Goal: Task Accomplishment & Management: Manage account settings

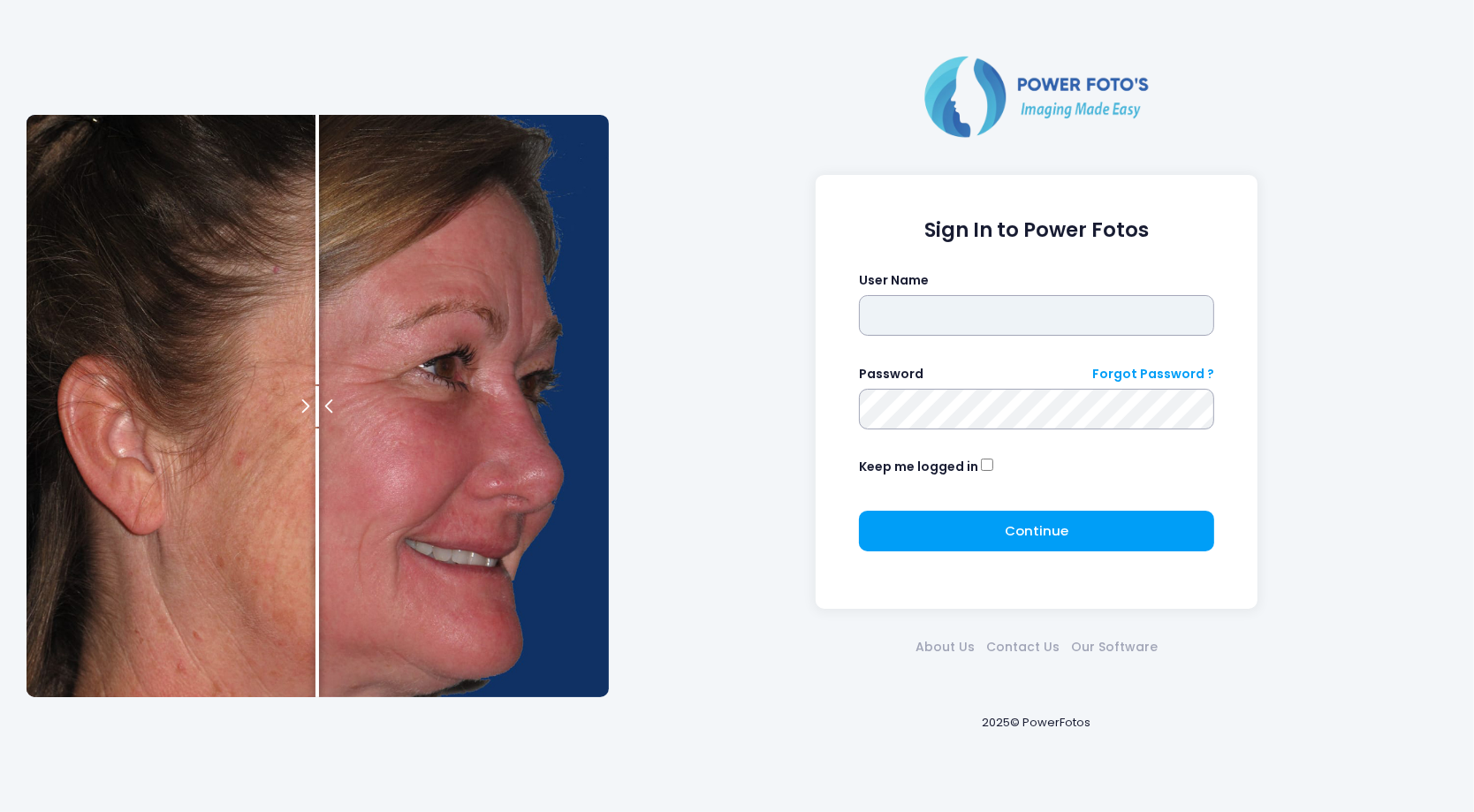
click at [449, 314] on input "text" at bounding box center [1036, 315] width 356 height 41
type input "*******"
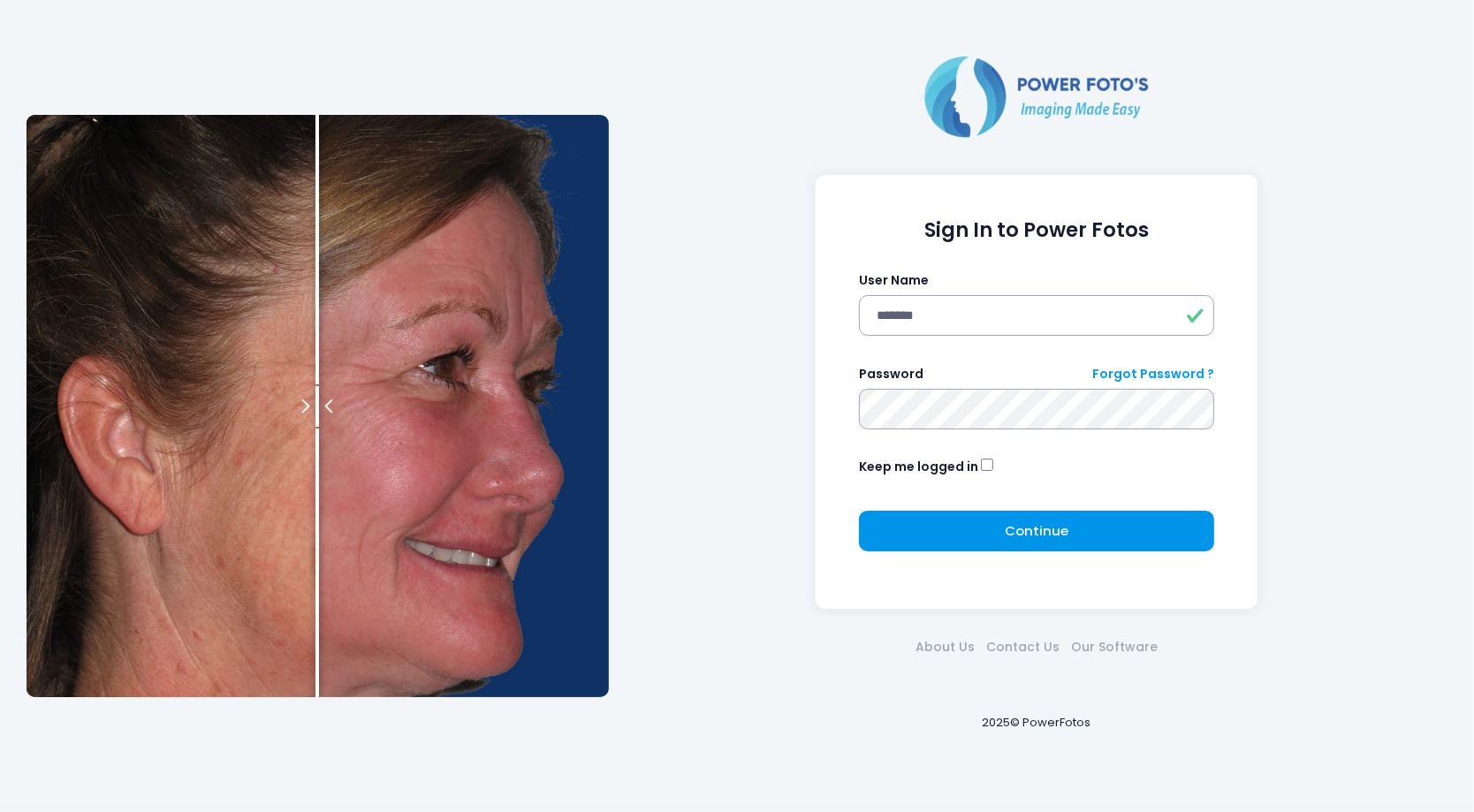
click at [449, 335] on span "Continue" at bounding box center [1036, 530] width 63 height 19
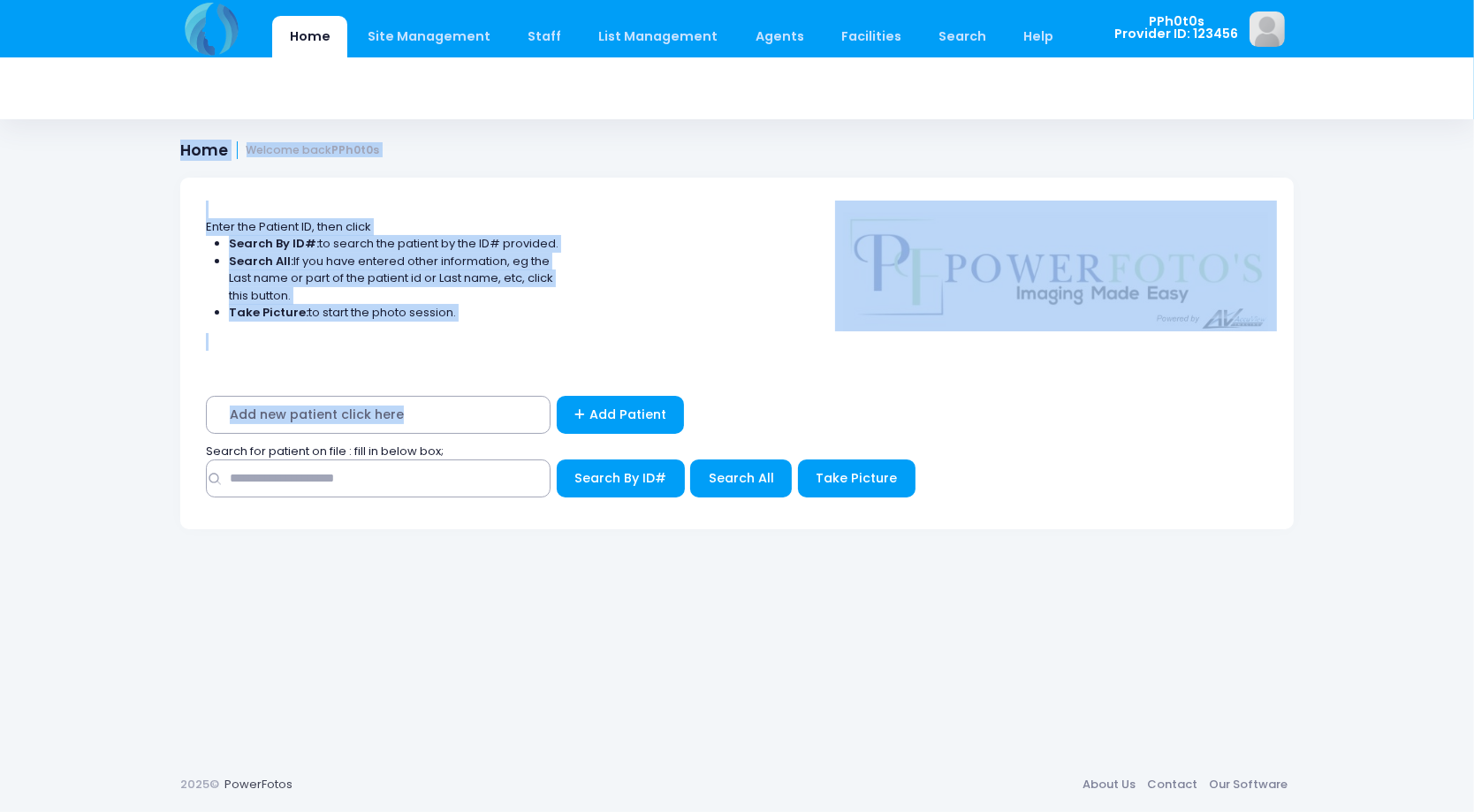
drag, startPoint x: 0, startPoint y: 0, endPoint x: 1011, endPoint y: 63, distance: 1013.0
click at [1011, 63] on div "Home Site Management Site Management Add User View Users Staff Specialist" at bounding box center [737, 406] width 1474 height 812
click at [675, 274] on div "Enter the Patient ID, then click Search By ID#: to search the patient by the ID…" at bounding box center [737, 274] width 1114 height 195
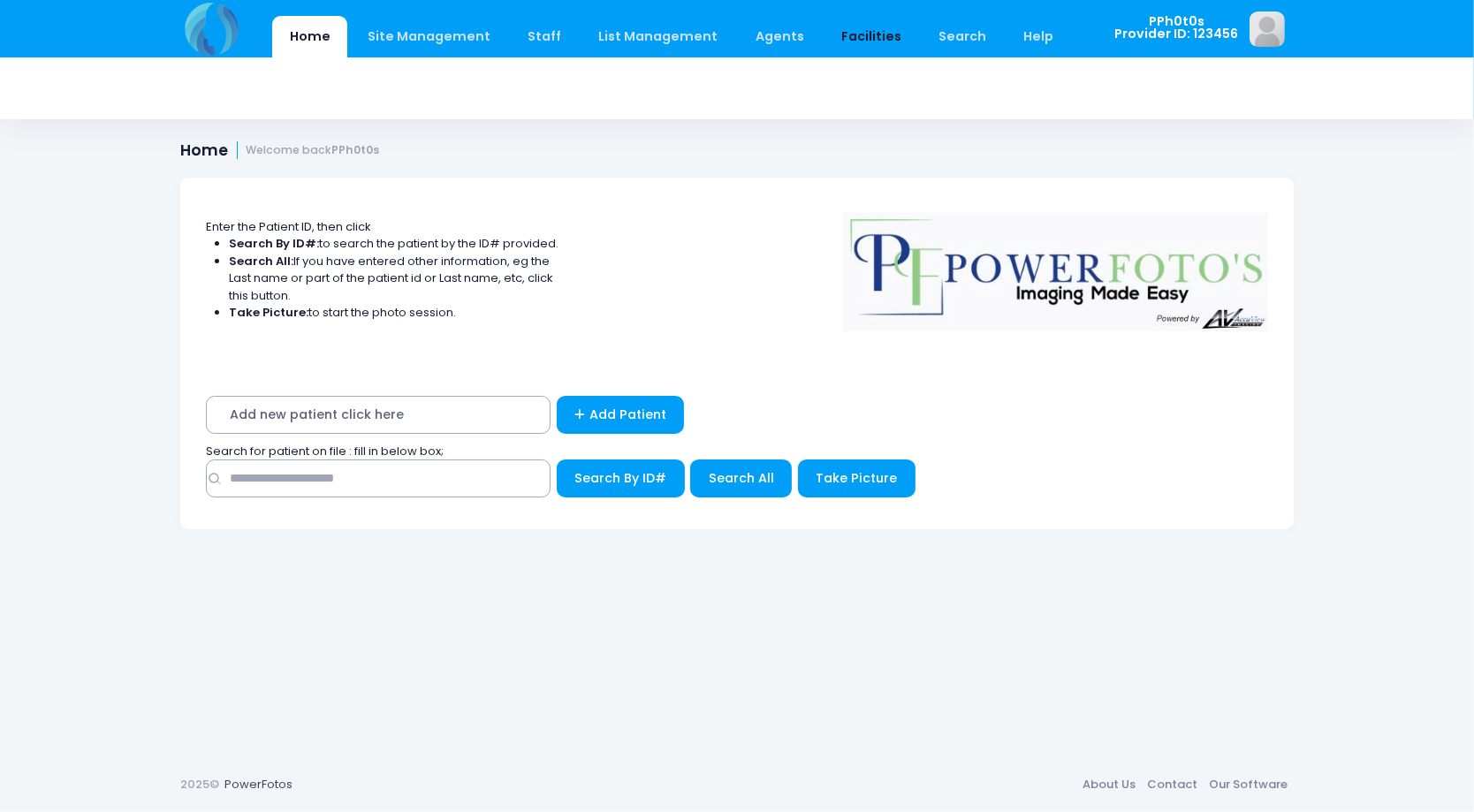
click at [849, 37] on link "Facilities" at bounding box center [870, 36] width 94 height 41
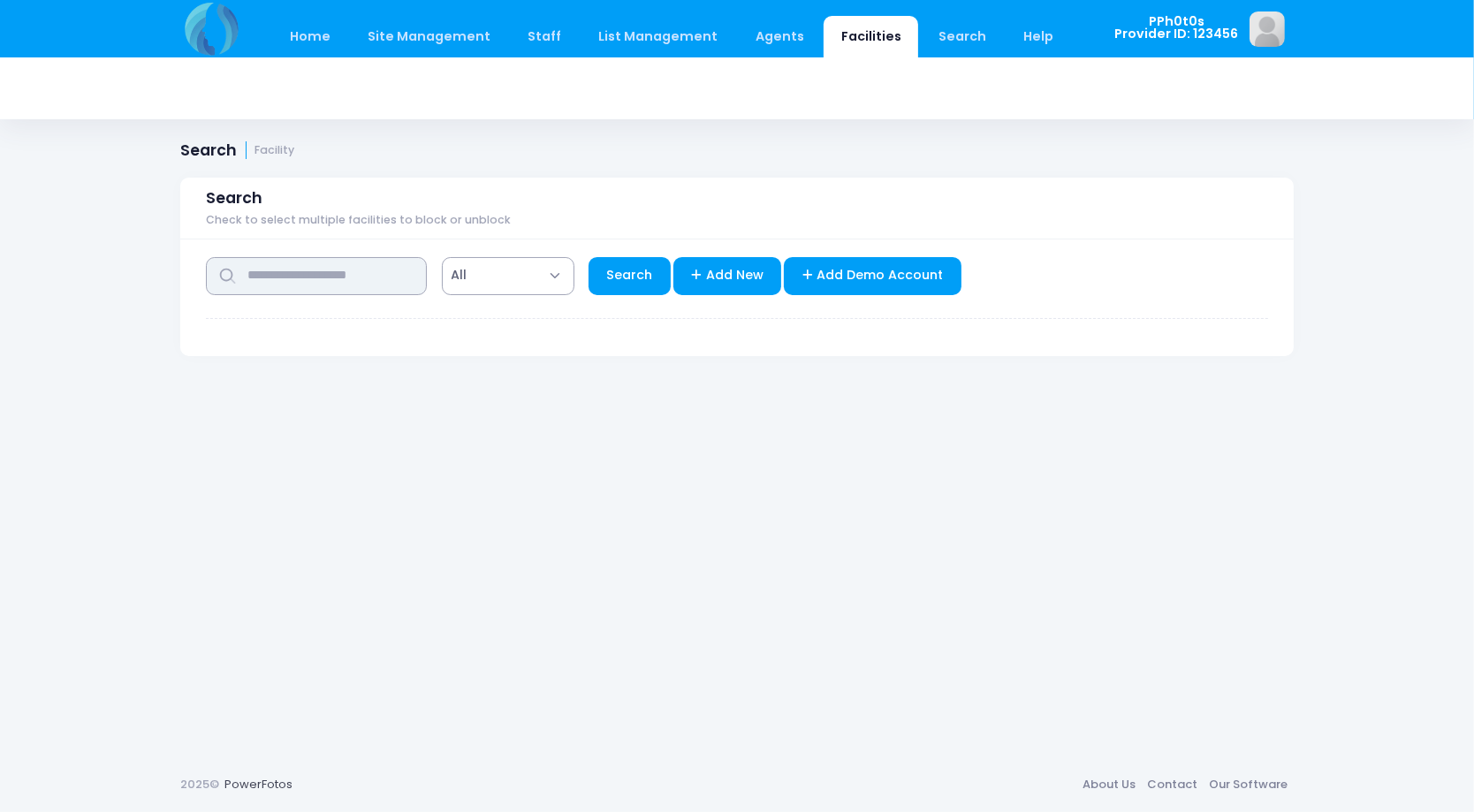
click at [367, 269] on input "text" at bounding box center [316, 275] width 221 height 38
click at [637, 260] on link "Search" at bounding box center [629, 275] width 82 height 38
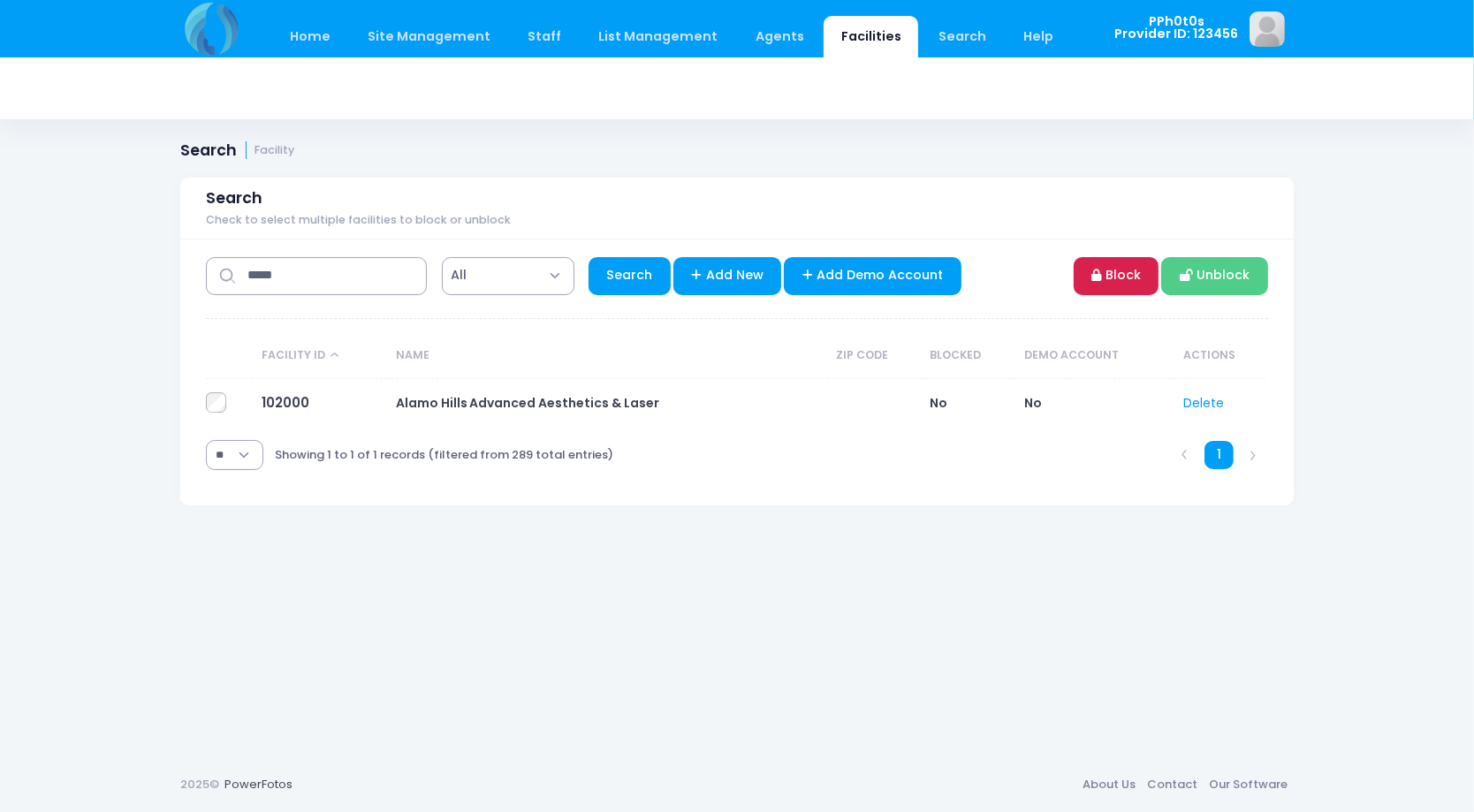
click at [1121, 271] on link "Block" at bounding box center [1116, 275] width 86 height 38
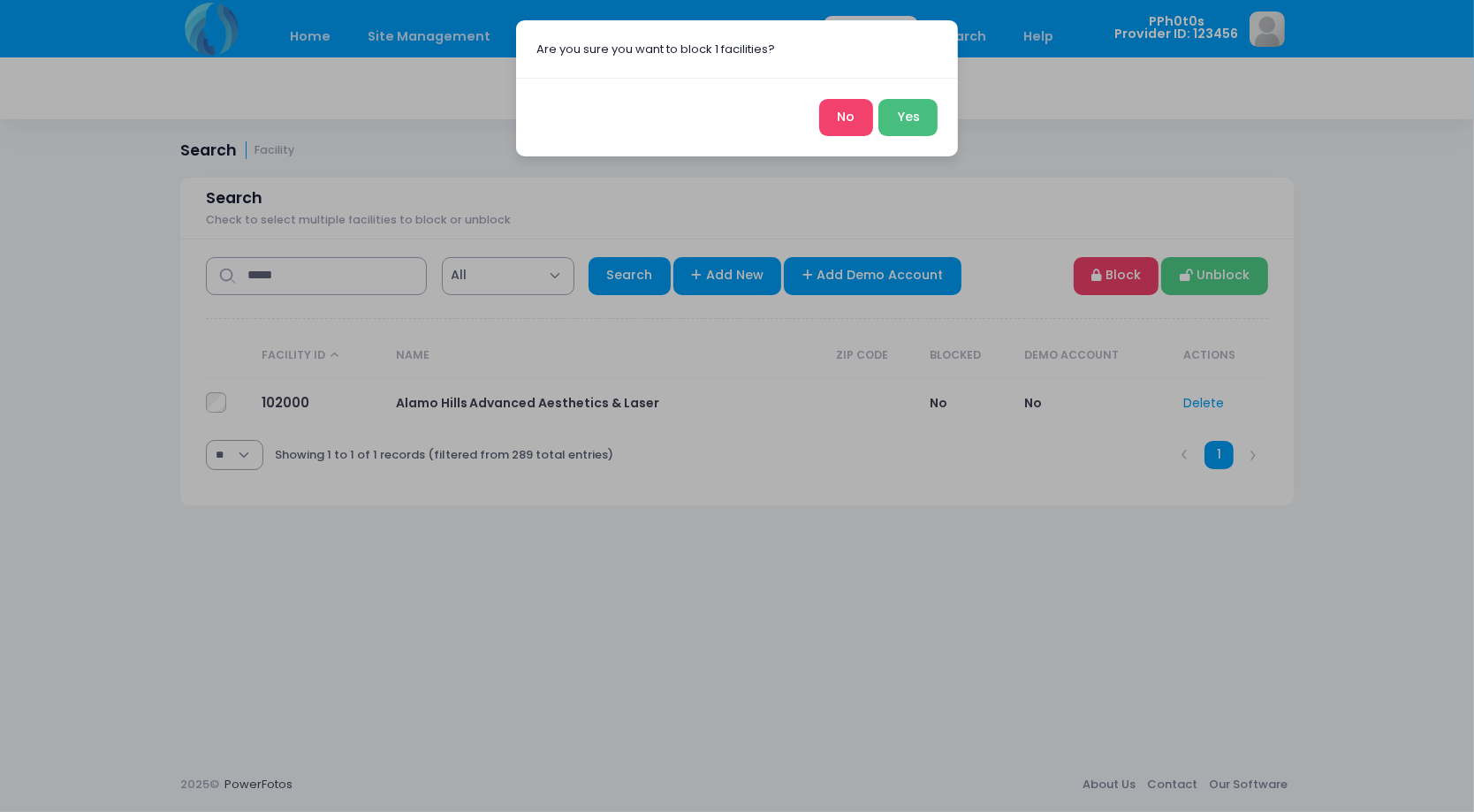
click at [900, 107] on button "Yes" at bounding box center [907, 118] width 59 height 38
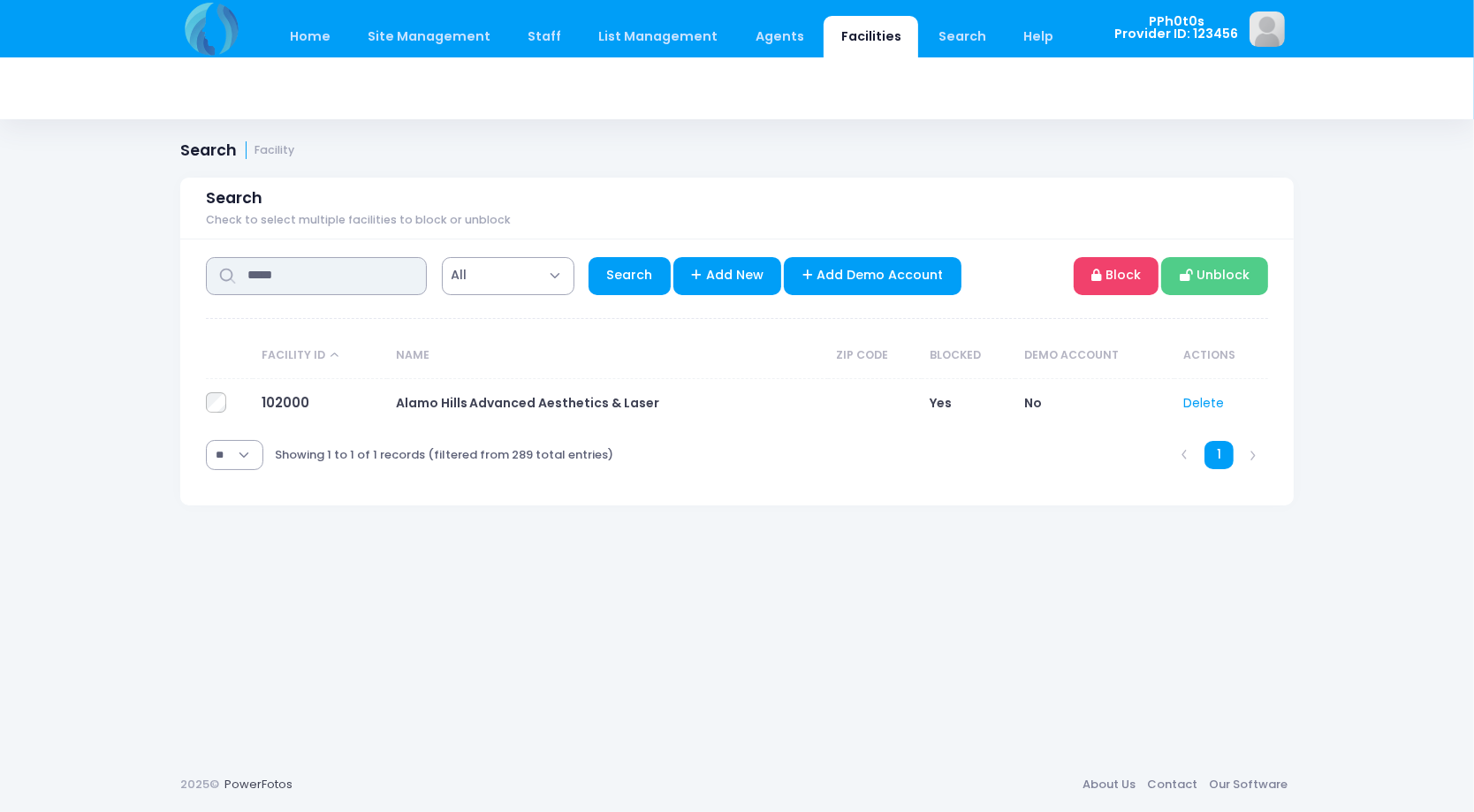
click at [323, 288] on input "*****" at bounding box center [316, 275] width 221 height 38
type input "*"
type input "******"
click at [630, 272] on link "Search" at bounding box center [629, 275] width 82 height 38
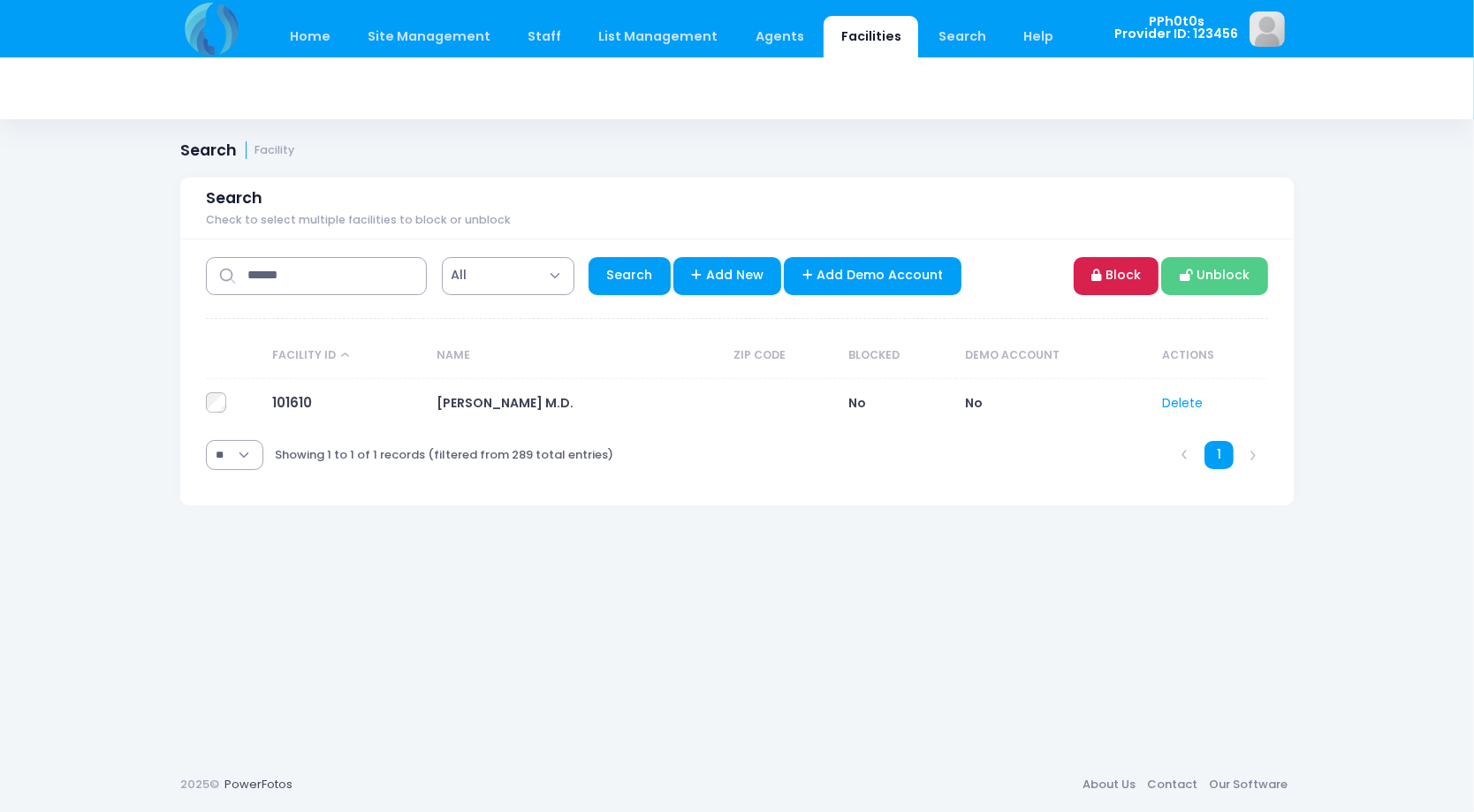
click at [1124, 269] on link "Block" at bounding box center [1116, 275] width 86 height 38
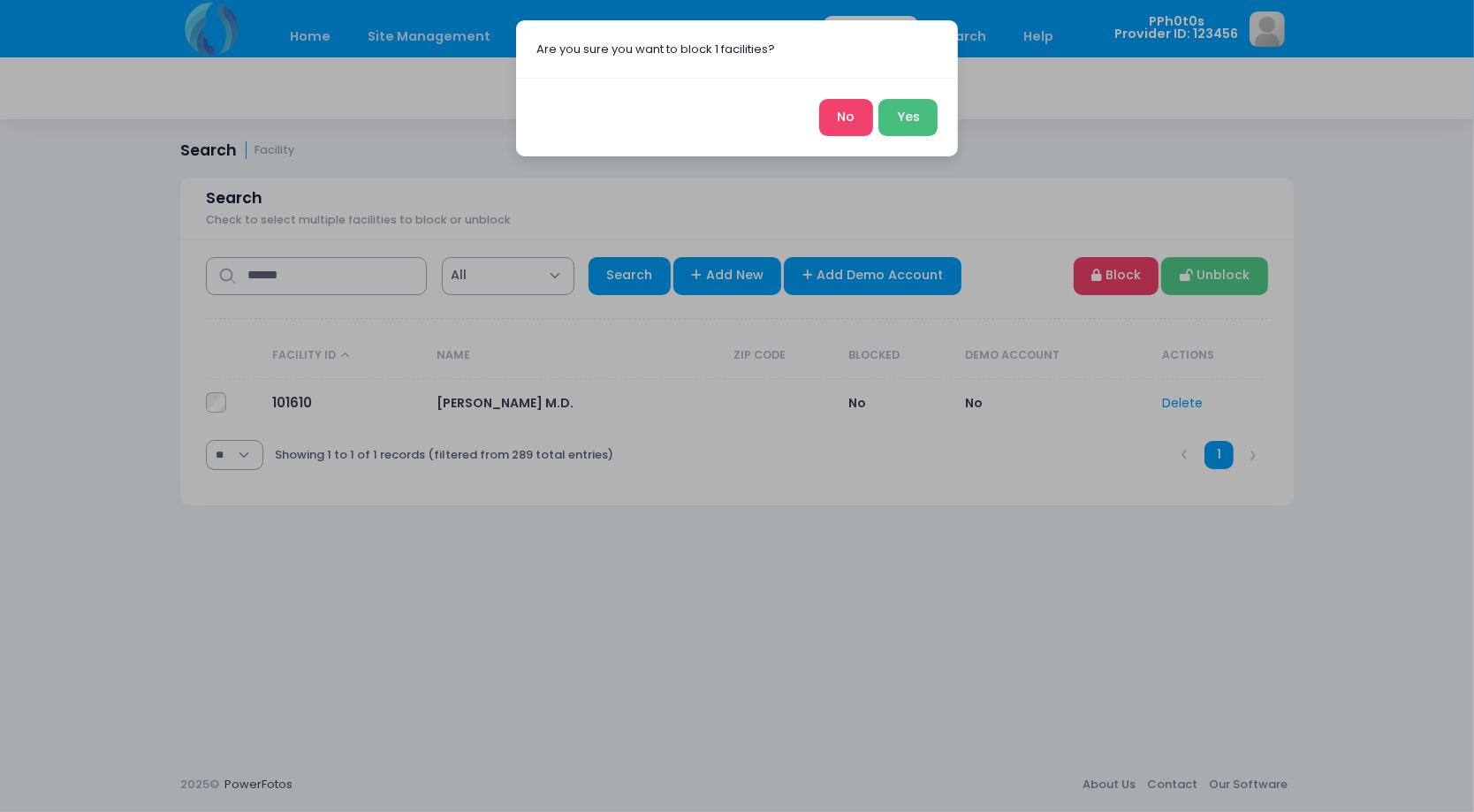
click at [915, 106] on button "Yes" at bounding box center [907, 118] width 59 height 38
